Goal: Task Accomplishment & Management: Use online tool/utility

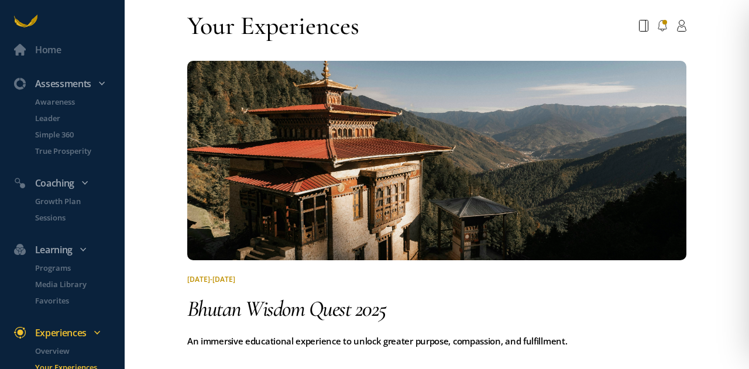
click at [158, 20] on div "Home Assessments Awareness Leader Simple 360 True Prosperity Coaching Growth Pl…" at bounding box center [374, 184] width 749 height 369
click at [57, 99] on p "Awareness" at bounding box center [78, 102] width 87 height 12
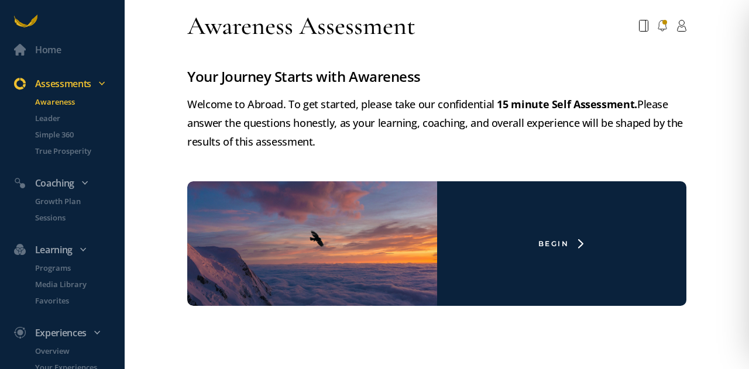
click at [60, 86] on div "Assessments" at bounding box center [68, 83] width 122 height 15
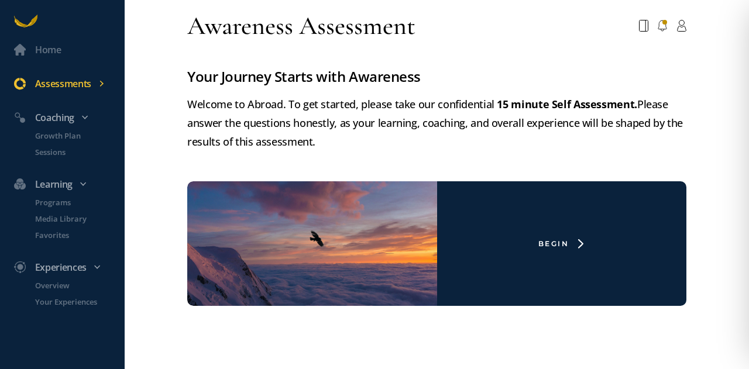
click at [101, 88] on div "Assessments" at bounding box center [68, 83] width 122 height 15
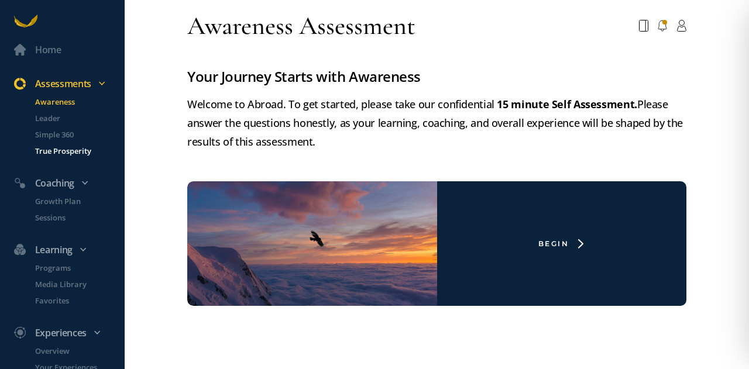
click at [60, 149] on p "True Prosperity" at bounding box center [78, 151] width 87 height 12
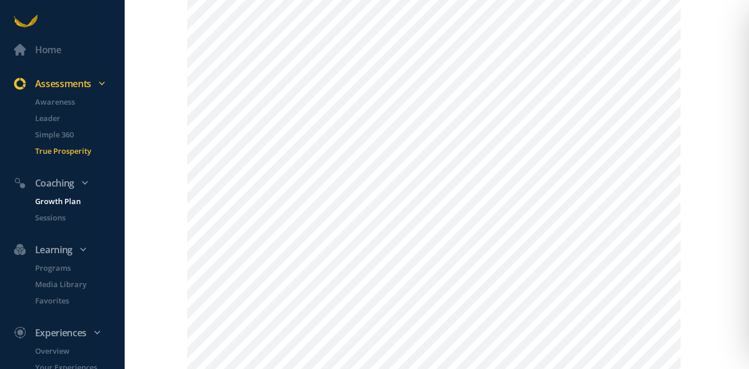
click at [64, 201] on p "Growth Plan" at bounding box center [78, 201] width 87 height 12
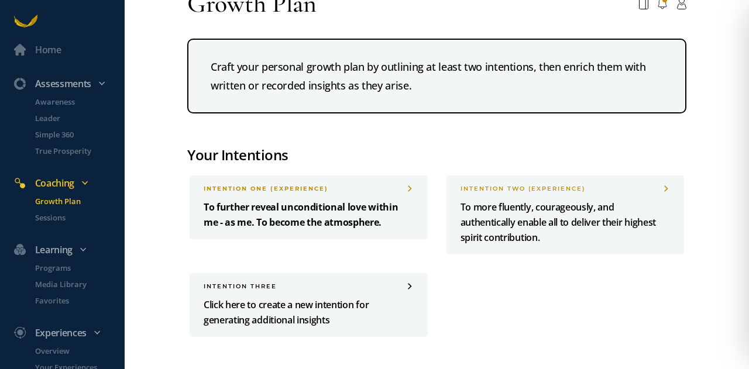
scroll to position [27, 0]
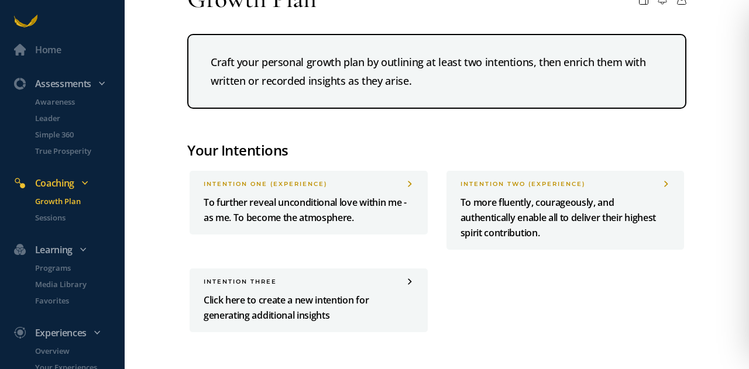
click at [280, 297] on p "Click here to create a new intention for generating additional insights" at bounding box center [309, 308] width 210 height 30
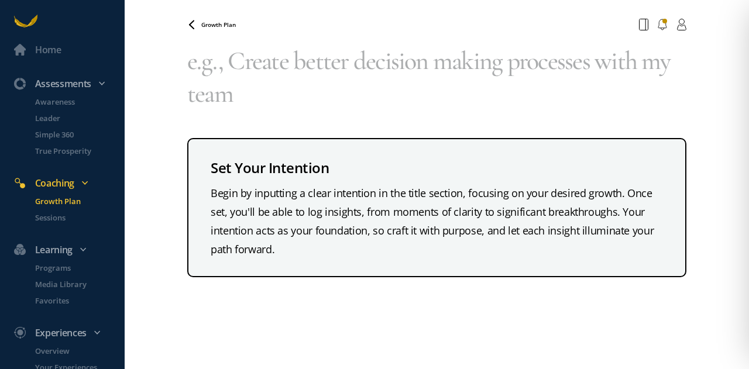
click at [223, 192] on div "Begin by inputting a clear intention in the title section, focusing on your des…" at bounding box center [437, 221] width 452 height 75
click at [207, 63] on textarea at bounding box center [436, 77] width 499 height 84
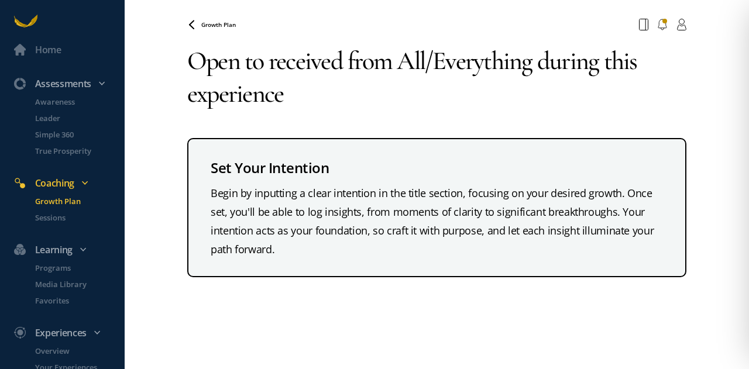
click at [335, 59] on textarea "Open to received from All/Everything during this experience" at bounding box center [436, 77] width 499 height 84
click at [341, 60] on textarea "Open to received from All/Everything during this experience" at bounding box center [436, 77] width 499 height 84
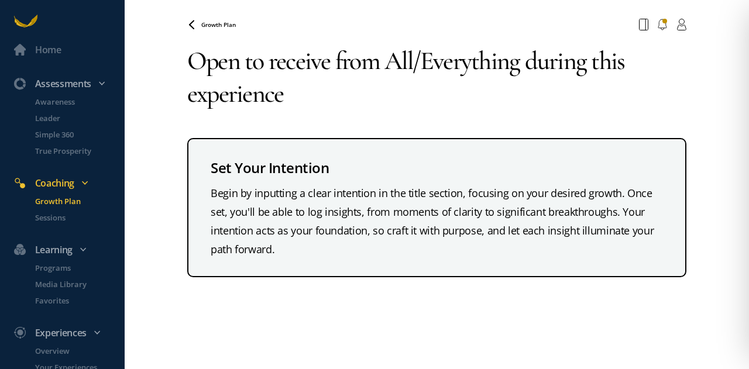
click at [300, 101] on textarea "Open to receive from All/Everything during this experience" at bounding box center [436, 77] width 499 height 84
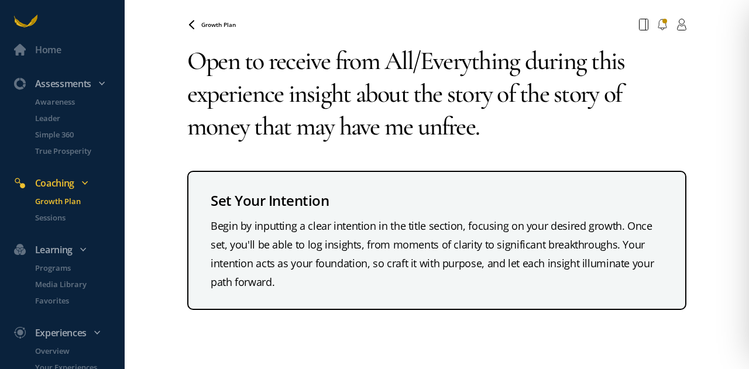
drag, startPoint x: 284, startPoint y: 94, endPoint x: 139, endPoint y: 45, distance: 153.2
click at [144, 73] on div "Home Assessments Awareness Leader Simple 360 True Prosperity Coaching Growth Pl…" at bounding box center [374, 184] width 749 height 369
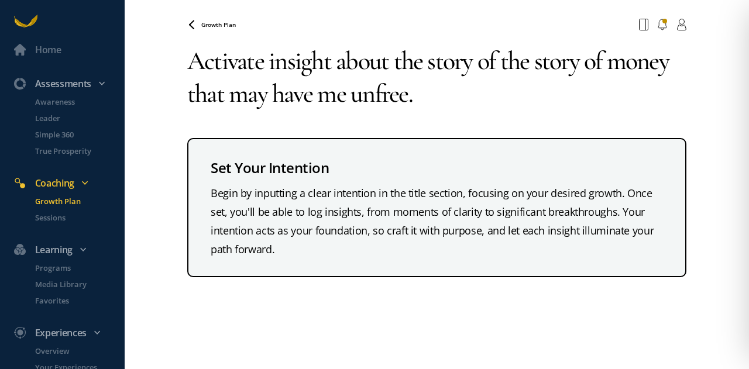
drag, startPoint x: 332, startPoint y: 63, endPoint x: 281, endPoint y: 64, distance: 50.9
click at [281, 64] on textarea "Activate insight about the story of the story of money that may have me unfree." at bounding box center [436, 77] width 499 height 84
drag, startPoint x: 389, startPoint y: 64, endPoint x: 253, endPoint y: 46, distance: 136.9
click at [269, 67] on textarea "Activate insight about the story of the story of money that may have me unfree." at bounding box center [436, 77] width 499 height 84
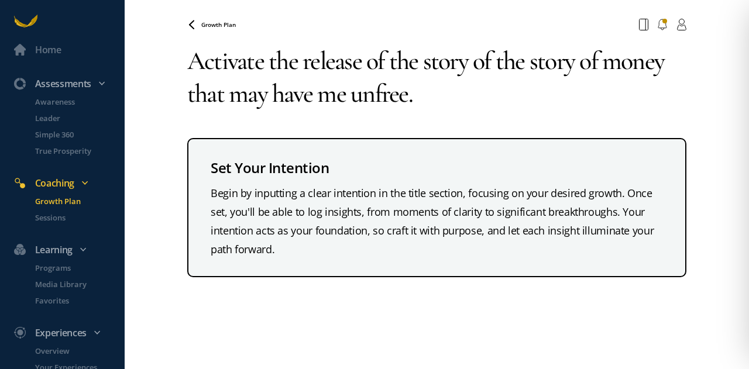
click at [193, 58] on textarea "Activate the release of the story of the story of money that may have me unfree." at bounding box center [436, 77] width 499 height 84
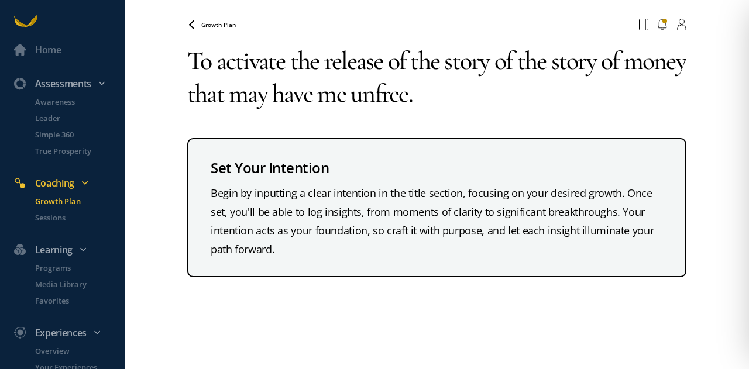
drag, startPoint x: 476, startPoint y: 97, endPoint x: 305, endPoint y: 95, distance: 170.9
click at [305, 95] on textarea "To activate the release of the story of the story of money that may have me unf…" at bounding box center [436, 77] width 499 height 84
click at [315, 98] on textarea "To activate the release of the story of the story of money that may have me unf…" at bounding box center [436, 77] width 499 height 84
click at [335, 96] on textarea "To activate the release of the story of the story of money that may have me unf…" at bounding box center [436, 77] width 499 height 84
drag, startPoint x: 335, startPoint y: 97, endPoint x: 300, endPoint y: 97, distance: 35.1
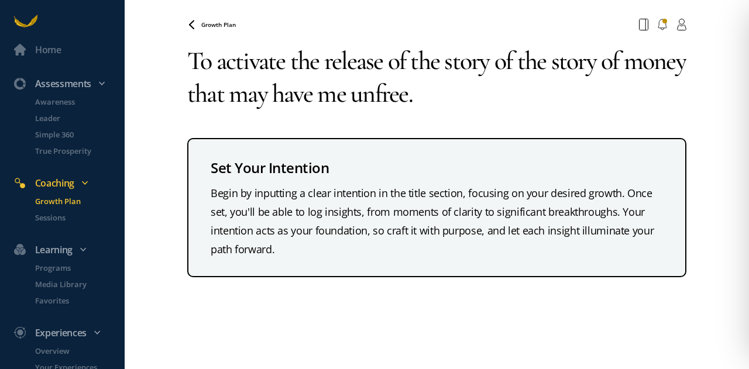
click at [300, 97] on textarea "To activate the release of the story of the story of money that may have me unf…" at bounding box center [436, 77] width 499 height 84
click at [343, 102] on textarea "To activate the release of the story of the story of money that may have me unf…" at bounding box center [436, 77] width 499 height 84
drag, startPoint x: 334, startPoint y: 97, endPoint x: 297, endPoint y: 100, distance: 37.6
click at [297, 100] on textarea "To activate the release of the story of the story of money that may have me unf…" at bounding box center [436, 77] width 499 height 84
drag, startPoint x: 344, startPoint y: 96, endPoint x: 295, endPoint y: 91, distance: 49.4
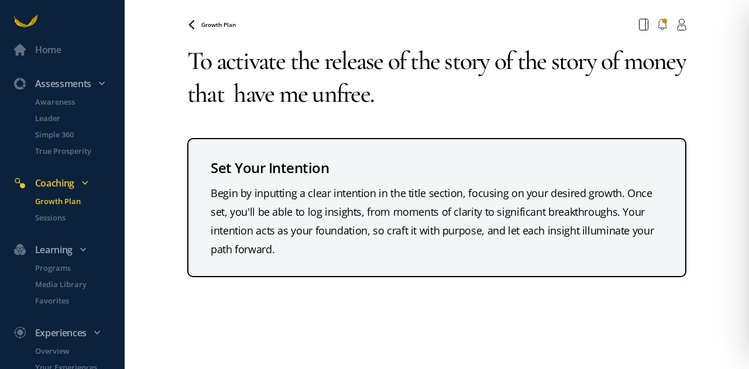
click at [295, 91] on textarea "To activate the release of the story of the story of money that have me unfree." at bounding box center [436, 77] width 499 height 84
click at [422, 94] on textarea "To activate the release of the story of the story of money that has me unfree." at bounding box center [436, 77] width 499 height 84
drag, startPoint x: 421, startPoint y: 98, endPoint x: 256, endPoint y: 104, distance: 165.1
click at [256, 104] on textarea "To activate the release of the story of the story of money that has me unfree." at bounding box center [436, 77] width 499 height 84
click at [524, 93] on textarea "To activate the release of the story of the story of money that became toxic wi…" at bounding box center [436, 77] width 499 height 84
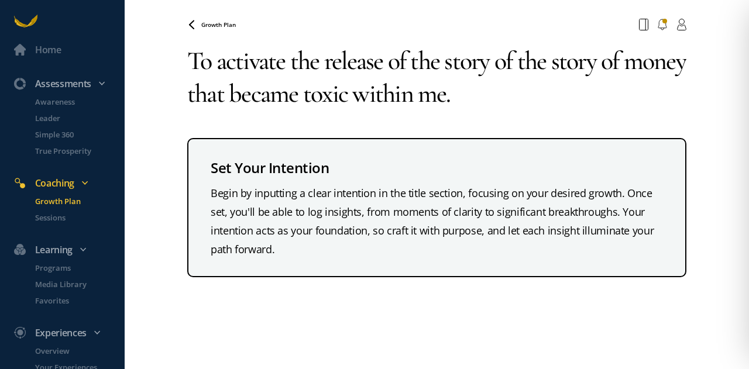
type textarea "To activate the release of the story of the story of money that became toxic wi…"
click at [210, 25] on span "Growth Plan" at bounding box center [218, 24] width 35 height 8
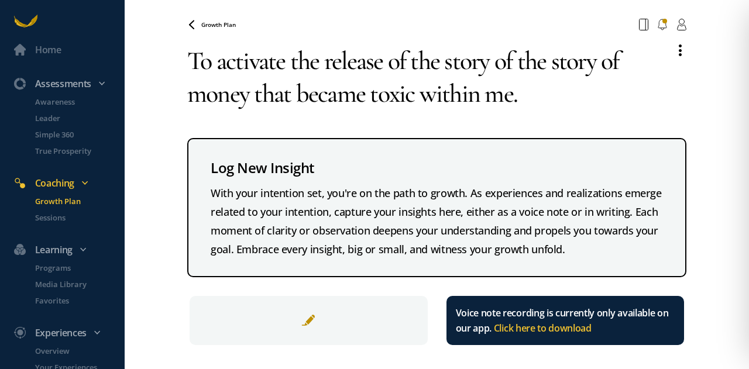
click at [222, 24] on span "Growth Plan" at bounding box center [218, 24] width 35 height 8
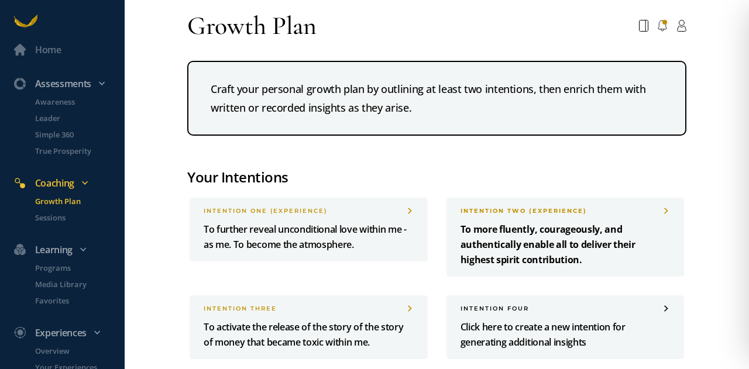
click at [539, 250] on p "To more fluently, courageously, and authentically enable all to deliver their h…" at bounding box center [565, 245] width 210 height 46
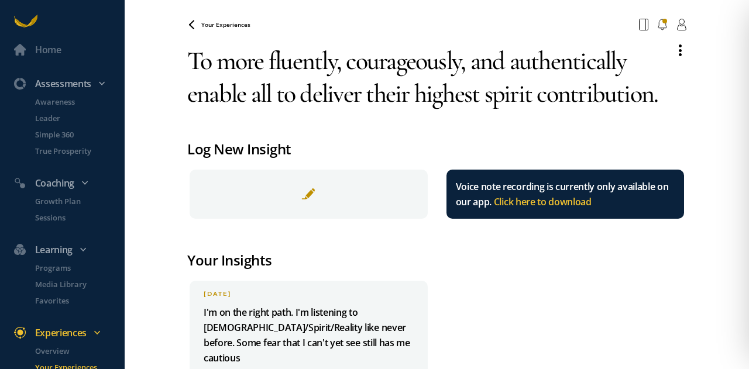
click at [212, 63] on textarea "To more fluently, courageously, and authentically enable all to deliver their h…" at bounding box center [426, 77] width 478 height 84
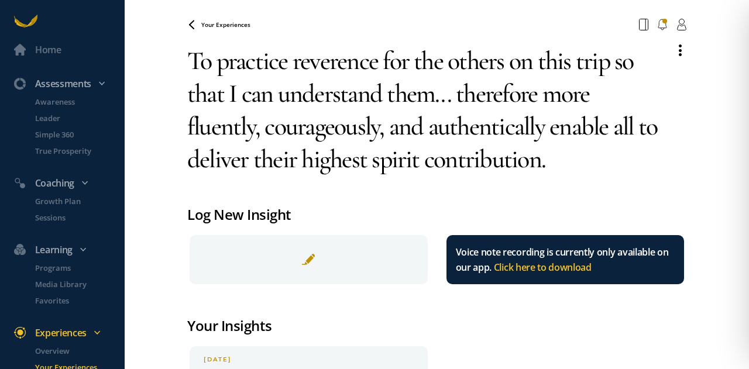
drag, startPoint x: 619, startPoint y: 64, endPoint x: 620, endPoint y: 147, distance: 83.1
click at [621, 156] on textarea "To practice reverence for the others on this trip so that I can understand them…" at bounding box center [426, 110] width 478 height 150
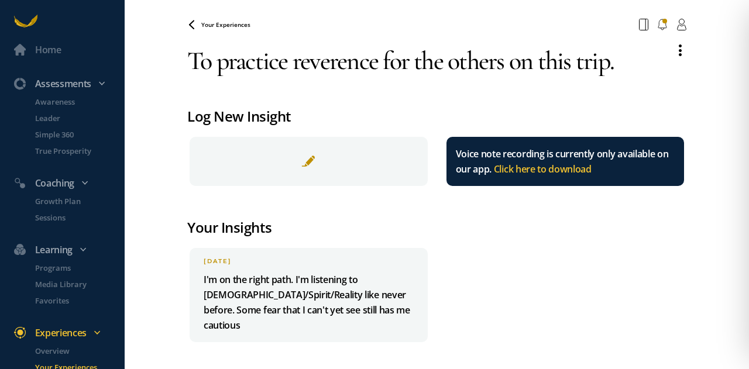
click at [447, 66] on textarea "To practice reverence for the others on this trip." at bounding box center [426, 60] width 478 height 51
type textarea "To practice reverence for each individual on this trip."
click at [233, 29] on div "Your Experiences" at bounding box center [218, 24] width 63 height 9
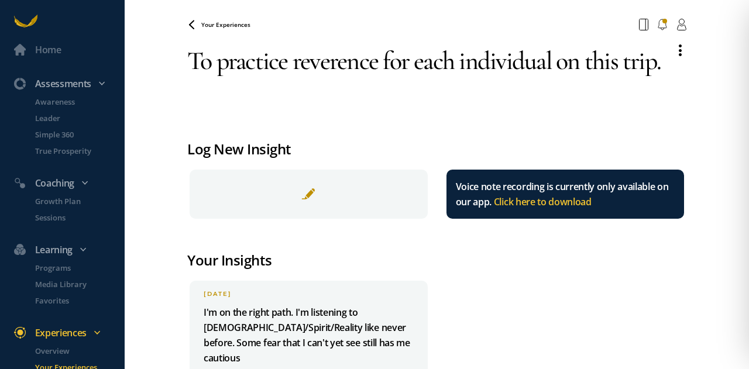
click at [207, 24] on span "Your Experiences" at bounding box center [225, 24] width 49 height 8
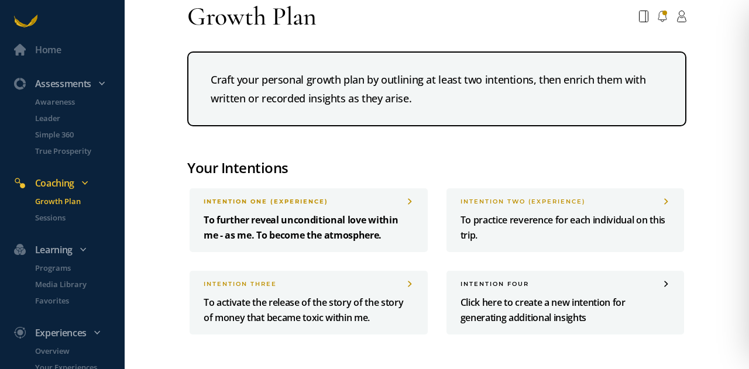
scroll to position [12, 0]
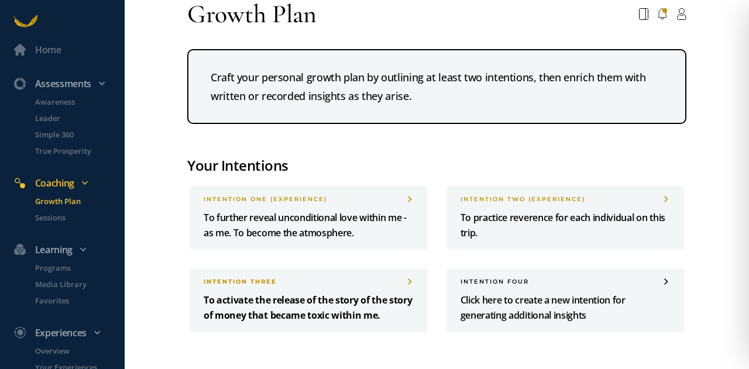
click at [304, 302] on p "To activate the release of the story of the story of money that became toxic wi…" at bounding box center [309, 308] width 210 height 30
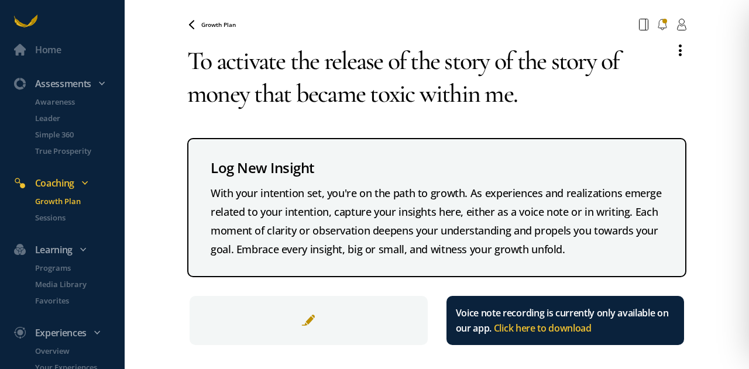
click at [247, 98] on textarea "To activate the release of the story of the story of money that became toxic wi…" at bounding box center [426, 77] width 478 height 84
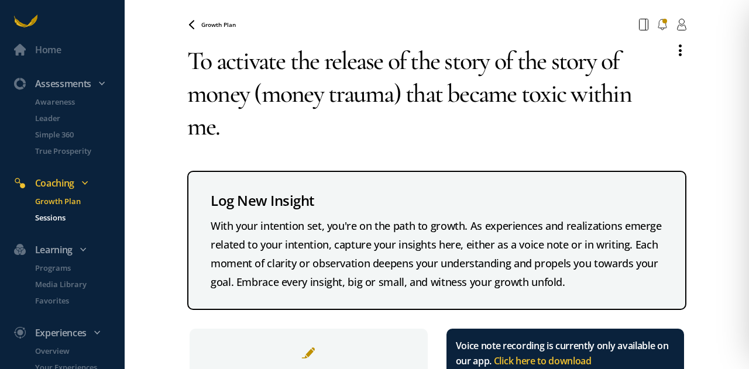
scroll to position [13, 0]
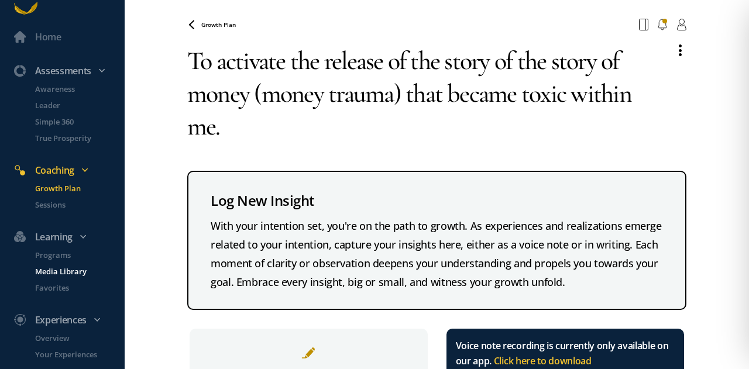
type textarea "To activate the release of the story of the story of money (money trauma) that …"
click at [59, 272] on p "Media Library" at bounding box center [78, 272] width 87 height 12
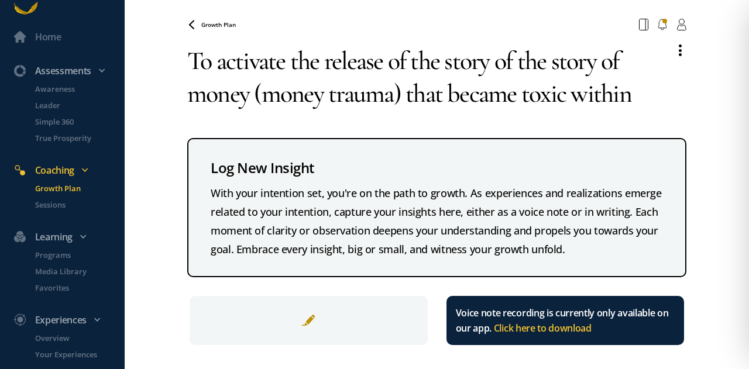
click at [211, 23] on span "Growth Plan" at bounding box center [218, 24] width 35 height 8
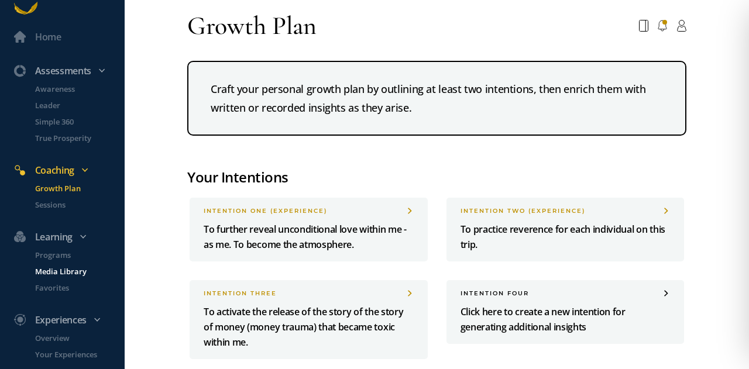
click at [59, 271] on p "Media Library" at bounding box center [78, 272] width 87 height 12
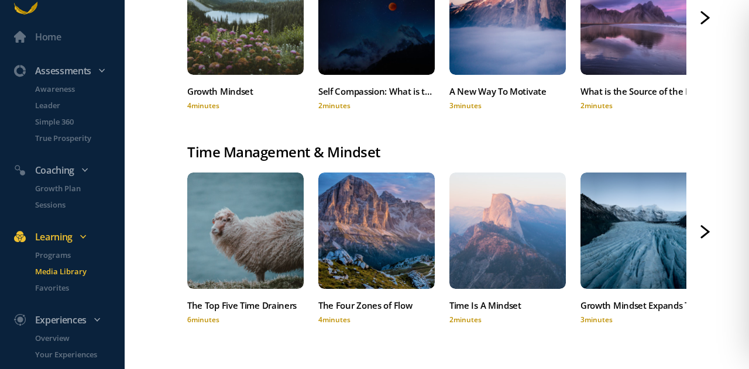
scroll to position [1036, 0]
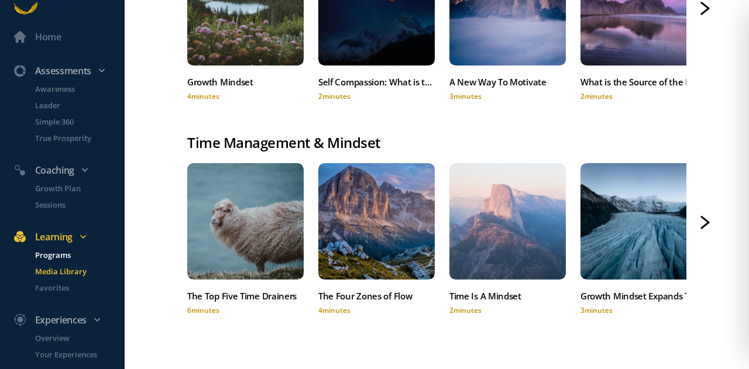
click at [61, 258] on p "Programs" at bounding box center [78, 255] width 87 height 12
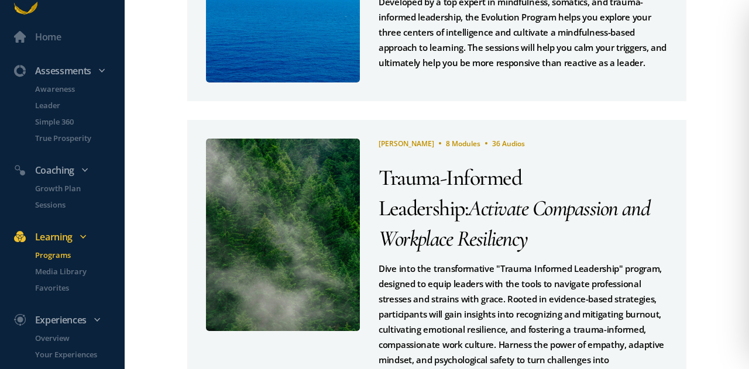
scroll to position [610, 0]
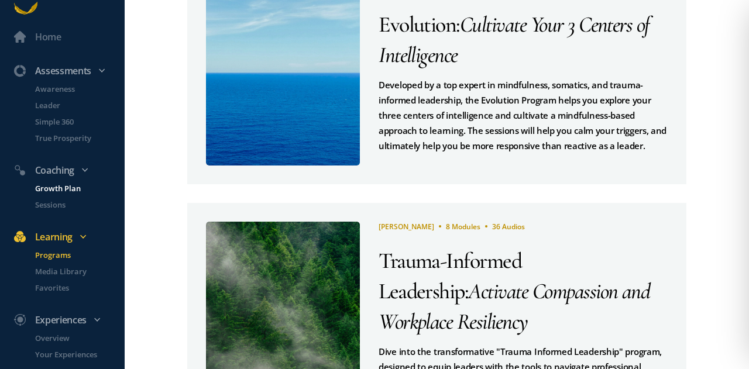
click at [50, 187] on p "Growth Plan" at bounding box center [78, 189] width 87 height 12
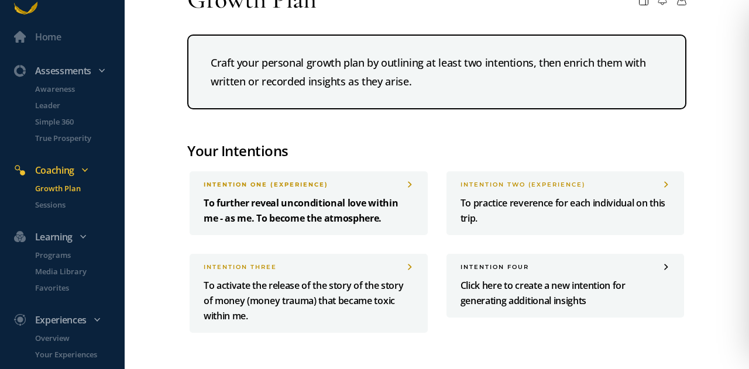
scroll to position [27, 0]
click at [349, 201] on p "To further reveal unconditional love within me - as me. To become the atmospher…" at bounding box center [309, 210] width 210 height 30
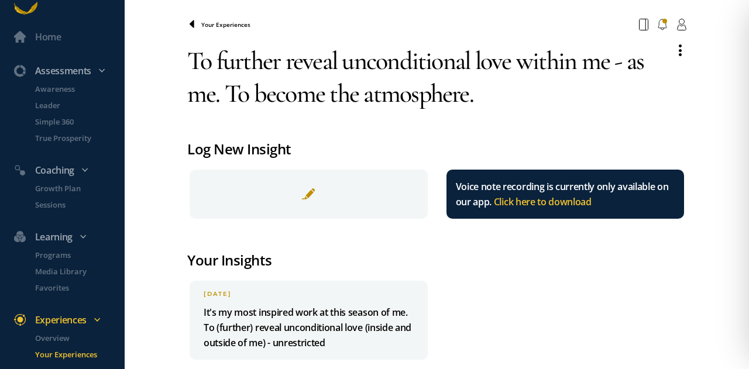
click at [199, 26] on span at bounding box center [194, 24] width 14 height 9
click at [205, 23] on span "Your Experiences" at bounding box center [225, 24] width 49 height 8
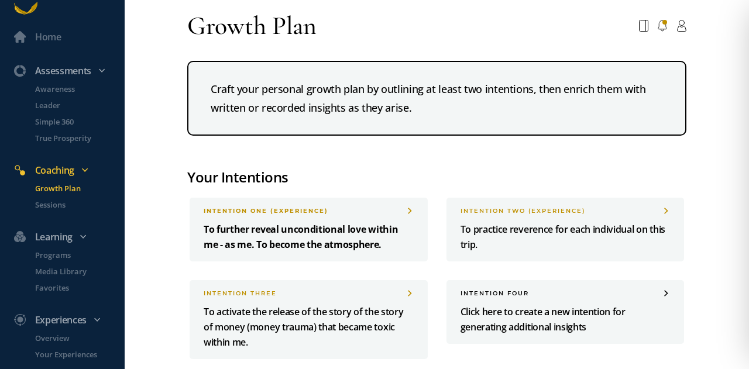
click at [363, 245] on p "To further reveal unconditional love within me - as me. To become the atmospher…" at bounding box center [309, 237] width 210 height 30
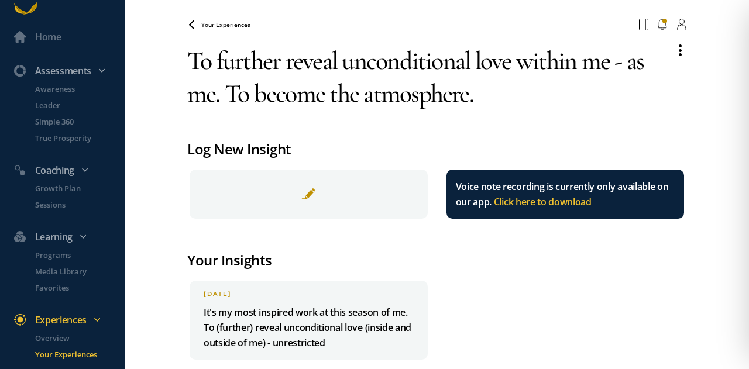
drag, startPoint x: 324, startPoint y: 98, endPoint x: 257, endPoint y: 99, distance: 66.7
click at [257, 99] on textarea "To further reveal unconditional love within me - as me. To become the atmospher…" at bounding box center [426, 77] width 478 height 84
type textarea "To further reveal unconditional love within me - as me. To practice being the a…"
click at [214, 24] on span "Your Experiences" at bounding box center [225, 24] width 49 height 8
click at [222, 22] on span "Your Experiences" at bounding box center [225, 24] width 49 height 8
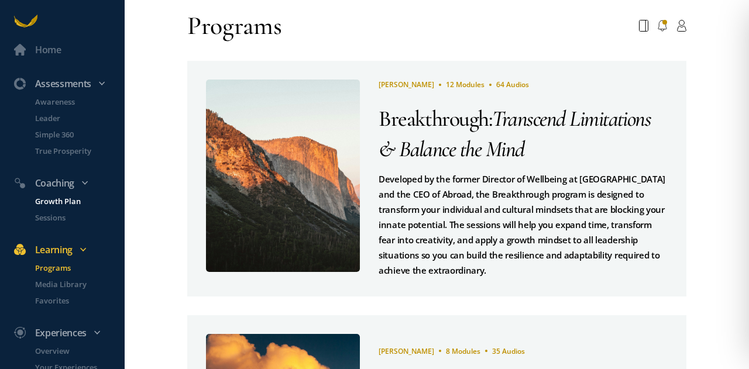
click at [64, 203] on p "Growth Plan" at bounding box center [78, 201] width 87 height 12
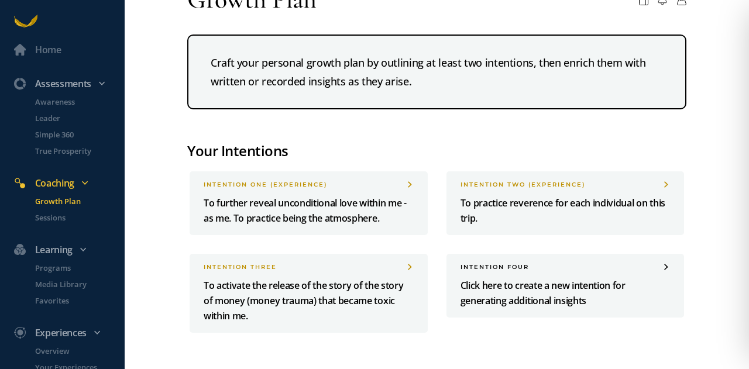
scroll to position [27, 0]
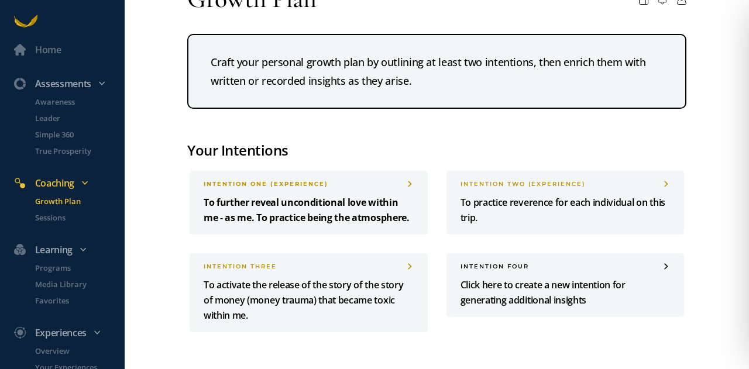
click at [348, 185] on div "INTENTION one (Experience)" at bounding box center [309, 184] width 210 height 8
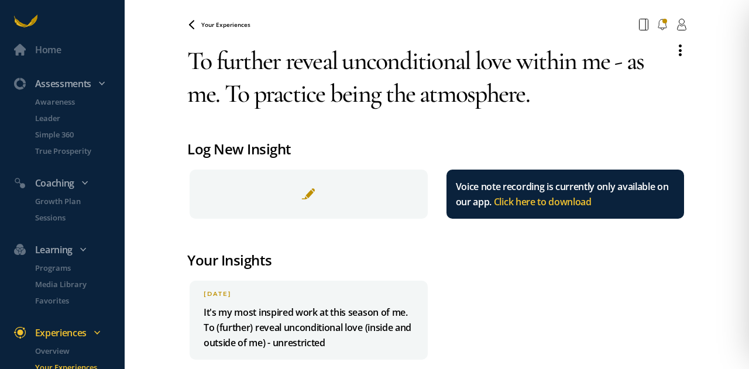
click at [418, 99] on textarea "To further reveal unconditional love within me - as me. To practice being the a…" at bounding box center [426, 77] width 478 height 84
click at [413, 98] on textarea "To further reveal unconditional love within me - as me. To practice being the a…" at bounding box center [426, 77] width 478 height 84
type textarea "To further reveal unconditional love within me - as me. To practice being that …"
click at [217, 25] on span "Your Experiences" at bounding box center [225, 24] width 49 height 8
click at [222, 26] on span "Your Experiences" at bounding box center [225, 24] width 49 height 8
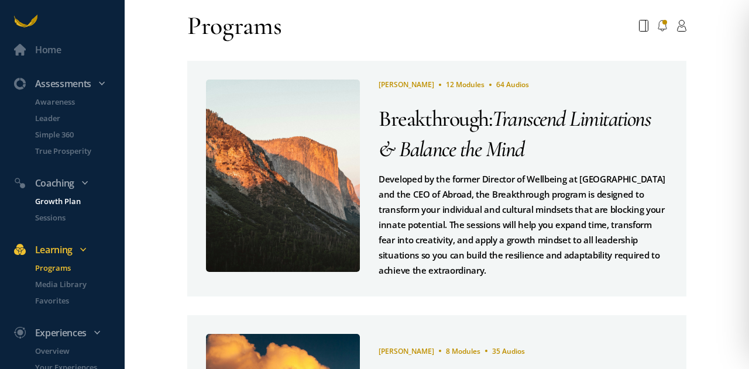
click at [58, 201] on p "Growth Plan" at bounding box center [78, 201] width 87 height 12
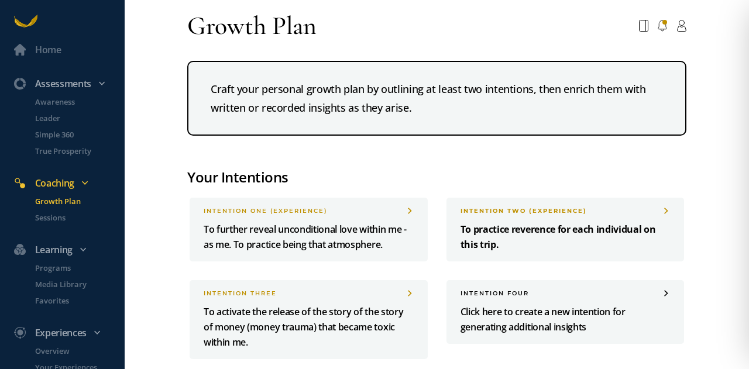
click at [525, 222] on p "To practice reverence for each individual on this trip." at bounding box center [565, 237] width 210 height 30
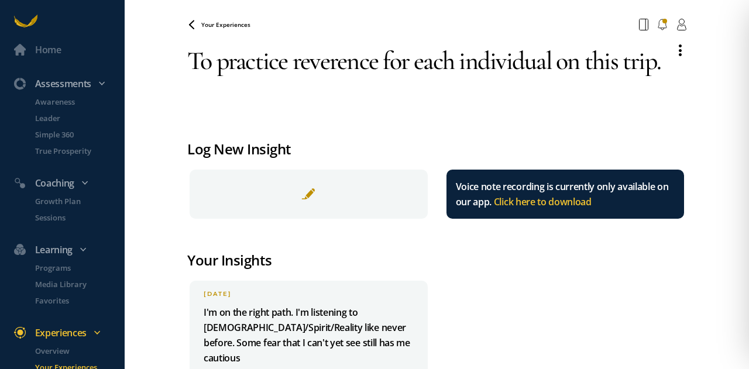
click at [293, 90] on div "To practice reverence for each individual on this trip. Log New Insight Voice n…" at bounding box center [436, 209] width 499 height 349
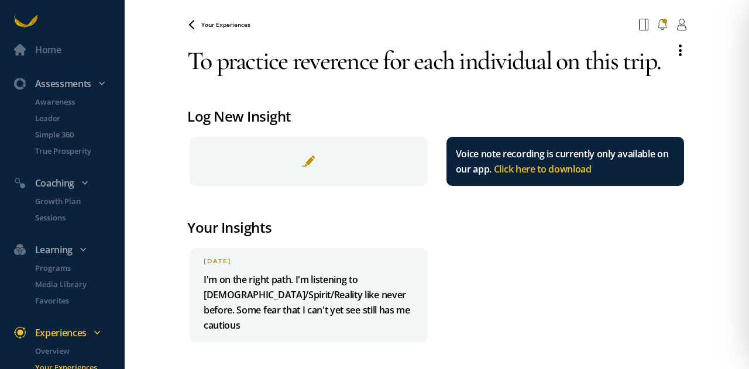
click at [226, 97] on div "To practice reverence for each individual on this trip. Log New Insight Voice n…" at bounding box center [436, 193] width 499 height 317
click at [544, 57] on textarea "To practice reverence for each individual on this trip." at bounding box center [426, 60] width 478 height 51
click at [661, 69] on textarea "To practice reverence for each individual on this trip." at bounding box center [426, 60] width 478 height 51
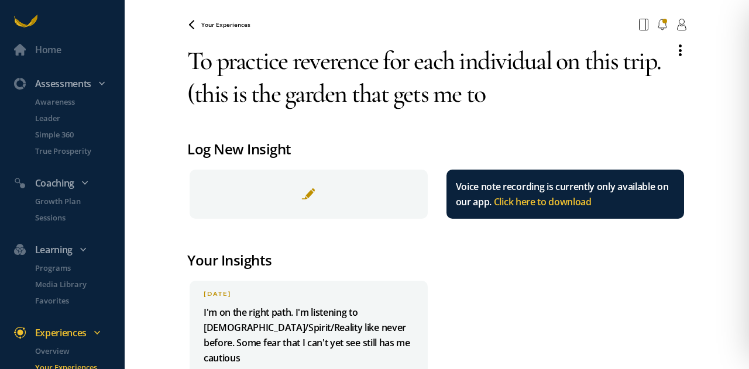
click at [417, 63] on textarea "To practice reverence for each individual on this trip. (this is the garden tha…" at bounding box center [426, 77] width 478 height 84
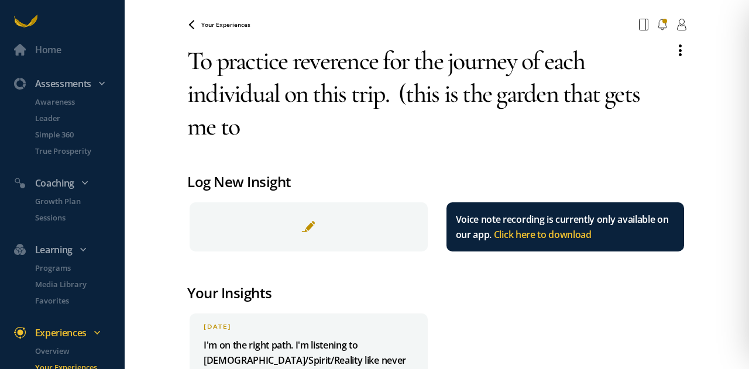
click at [236, 130] on textarea "To practice reverence for the journey of each individual on this trip. (this is…" at bounding box center [426, 93] width 478 height 117
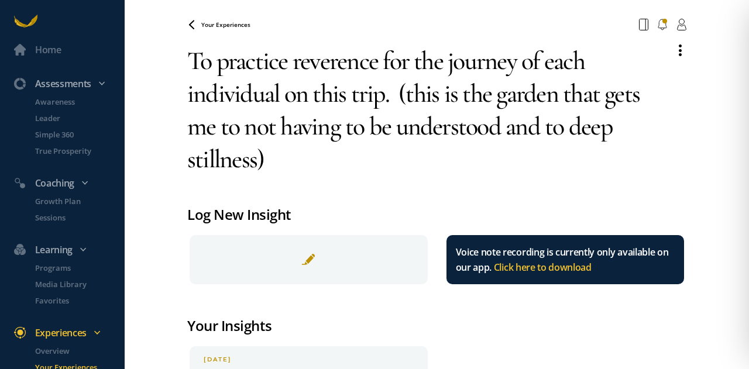
type textarea "To practice reverence for the journey of each individual on this trip. (this is…"
click at [235, 26] on span "Your Experiences" at bounding box center [225, 24] width 49 height 8
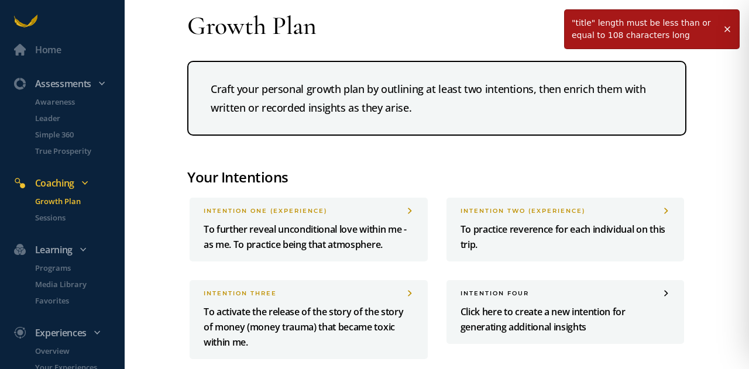
click at [433, 98] on div "Craft your personal growth plan by outlining at least two intentions, then enri…" at bounding box center [436, 98] width 499 height 75
click at [302, 319] on p "To activate the release of the story of the story of money (money trauma) that …" at bounding box center [309, 327] width 210 height 46
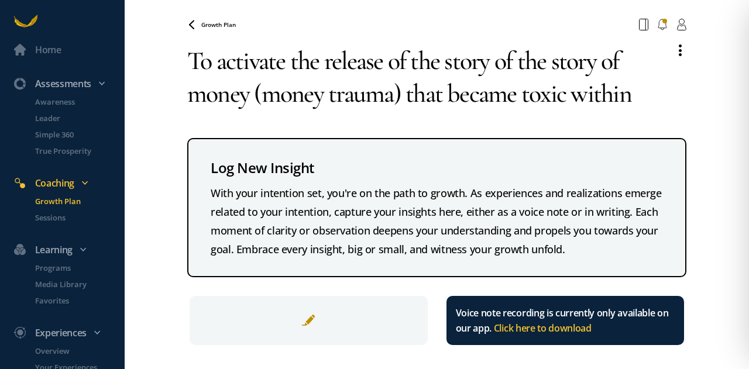
click at [215, 22] on span "Growth Plan" at bounding box center [218, 24] width 35 height 8
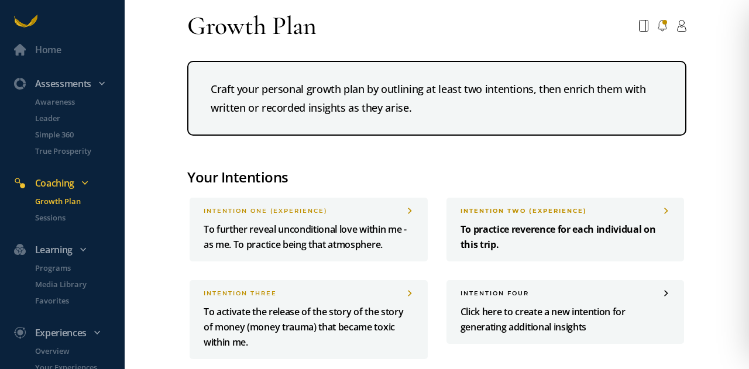
click at [527, 235] on p "To practice reverence for each individual on this trip." at bounding box center [565, 237] width 210 height 30
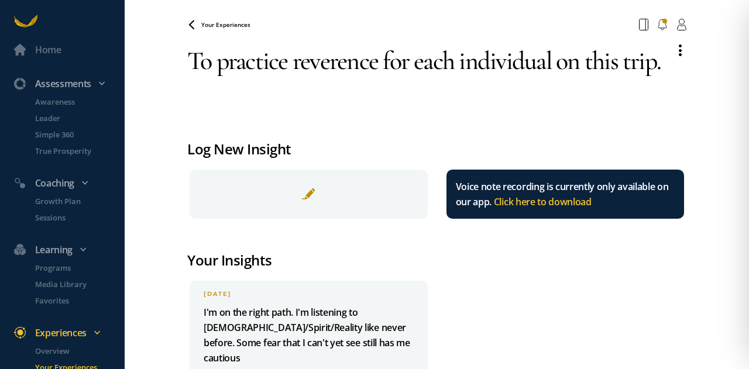
click at [228, 97] on div "To practice reverence for each individual on this trip. Log New Insight Voice n…" at bounding box center [436, 209] width 499 height 349
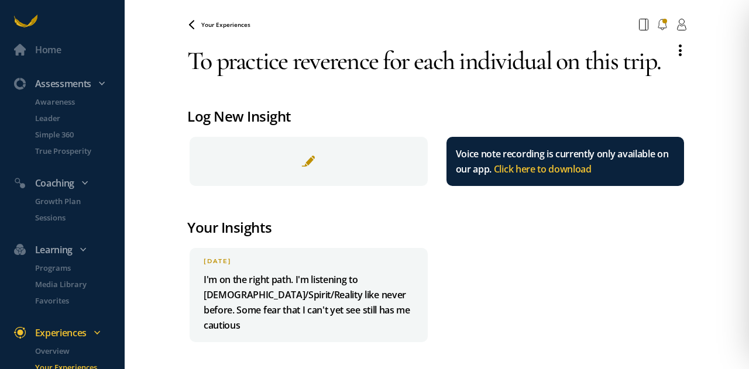
click at [456, 66] on textarea "To practice reverence for each individual on this trip." at bounding box center [426, 60] width 478 height 51
click at [552, 61] on textarea "To practice reverence for each individual on this trip." at bounding box center [426, 60] width 478 height 51
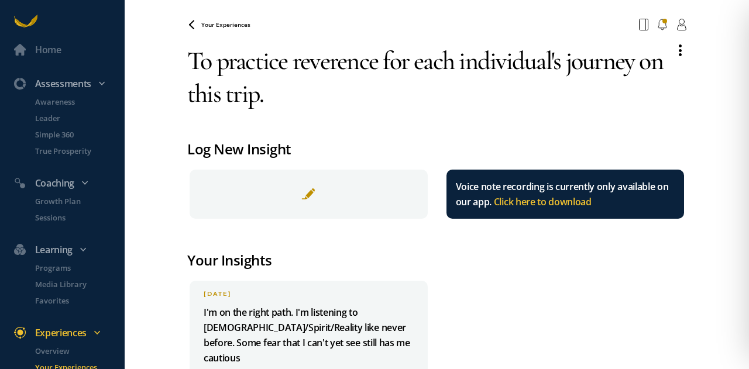
click at [301, 98] on textarea "To practice reverence for each individual's journey on this trip." at bounding box center [426, 77] width 478 height 84
type textarea "To practice reverence for each individual's journey on this trip. (deep listeni…"
click at [219, 26] on span "Your Experiences" at bounding box center [225, 24] width 49 height 8
